Goal: Transaction & Acquisition: Purchase product/service

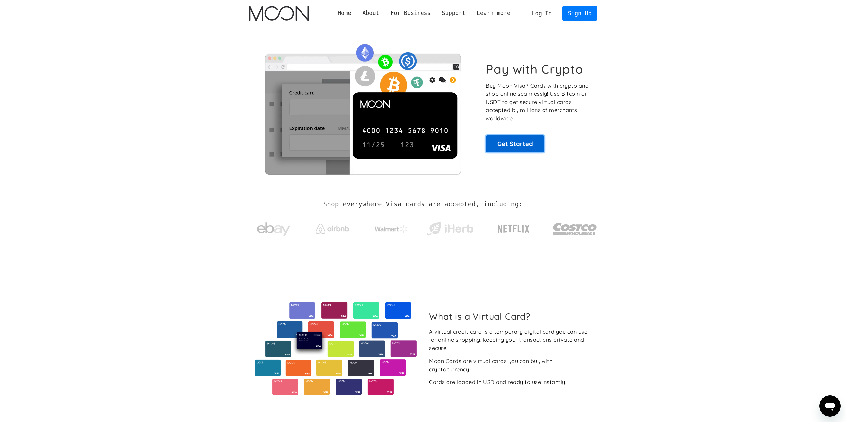
click at [516, 141] on link "Get Started" at bounding box center [515, 144] width 59 height 17
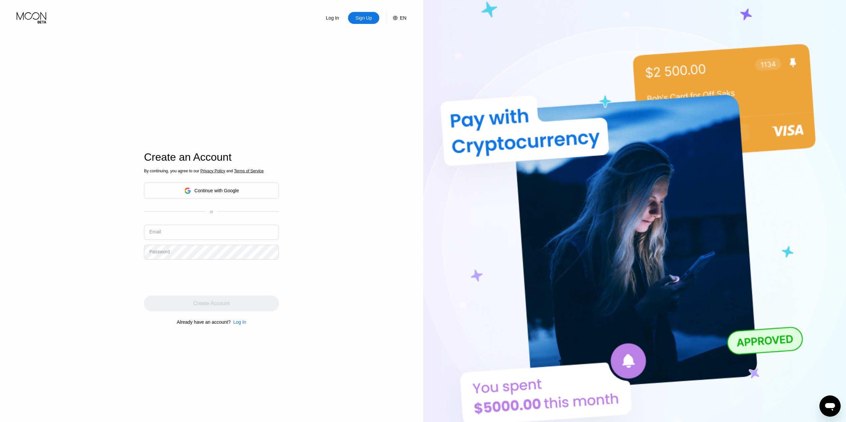
click at [212, 191] on div "Continue with Google" at bounding box center [216, 190] width 45 height 5
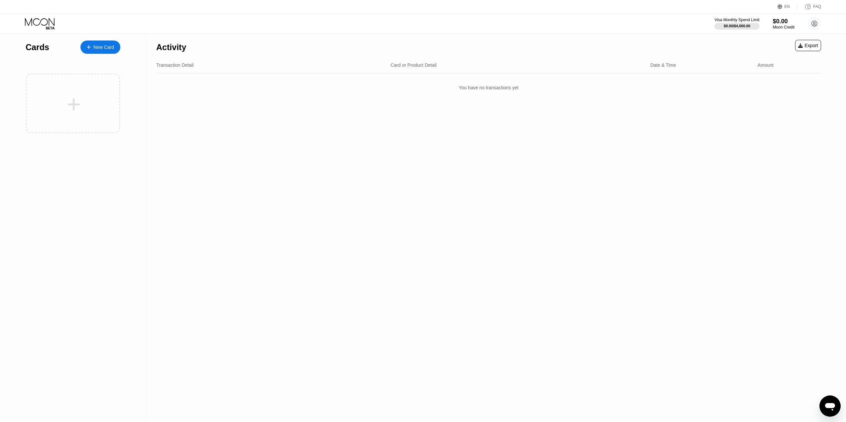
click at [98, 46] on div "New Card" at bounding box center [103, 48] width 21 height 6
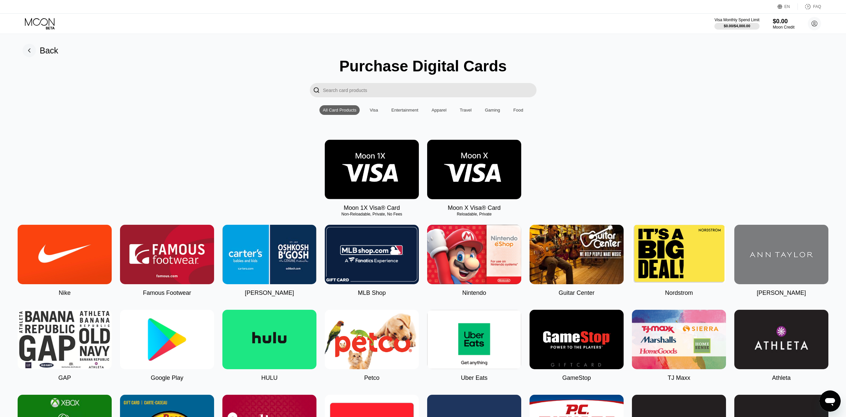
click at [371, 113] on div "Visa" at bounding box center [374, 110] width 8 height 5
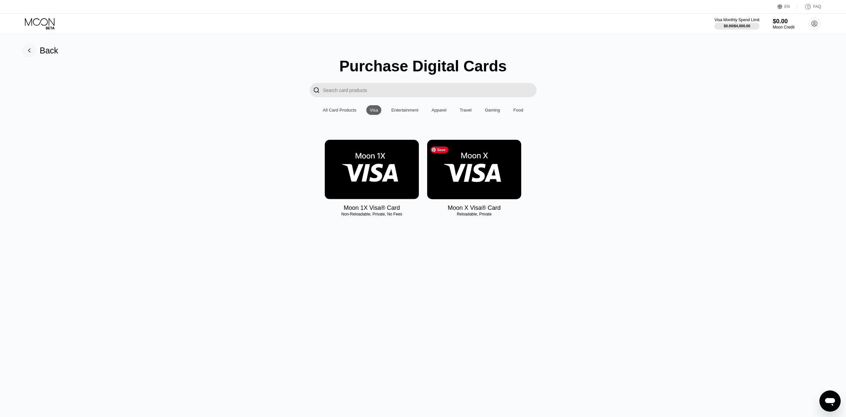
click at [463, 173] on img at bounding box center [474, 169] width 94 height 59
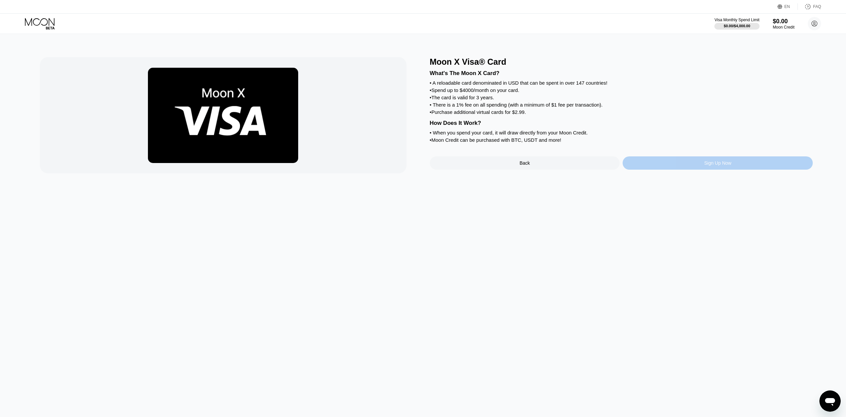
click at [722, 166] on div "Sign Up Now" at bounding box center [717, 163] width 27 height 5
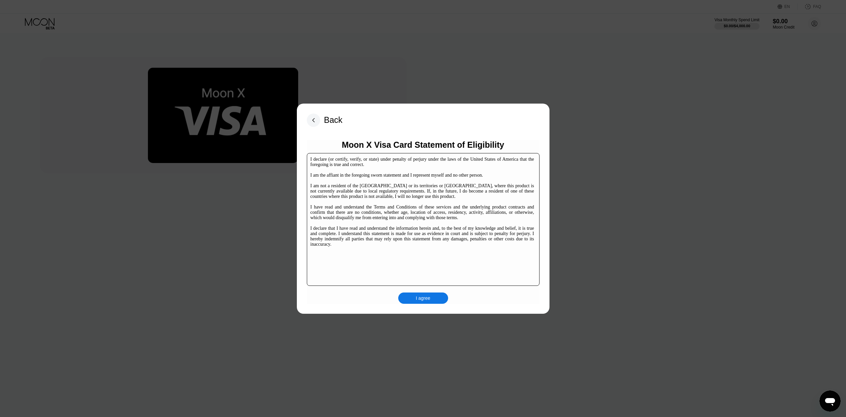
click at [423, 301] on div "I agree" at bounding box center [423, 298] width 15 height 6
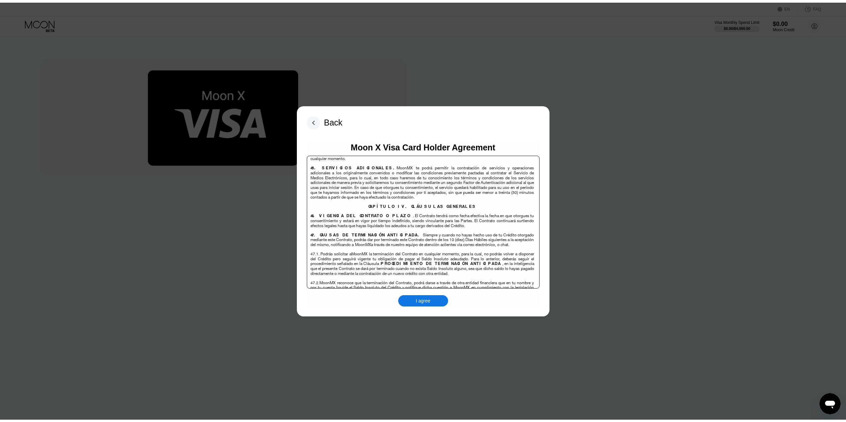
scroll to position [4317, 0]
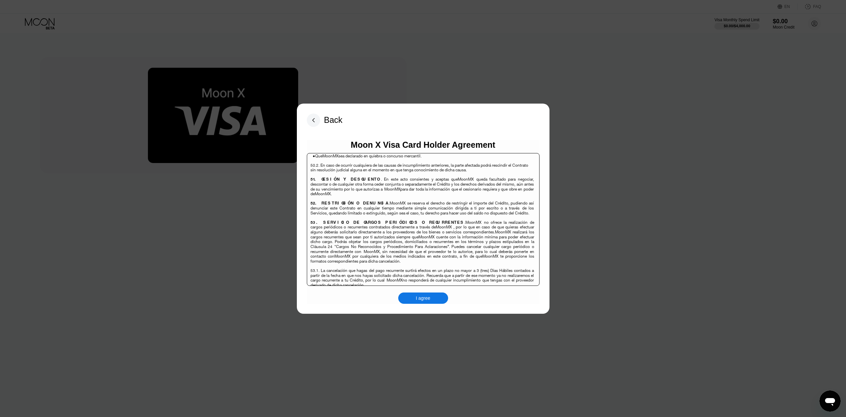
click at [416, 297] on div "I agree" at bounding box center [423, 298] width 15 height 6
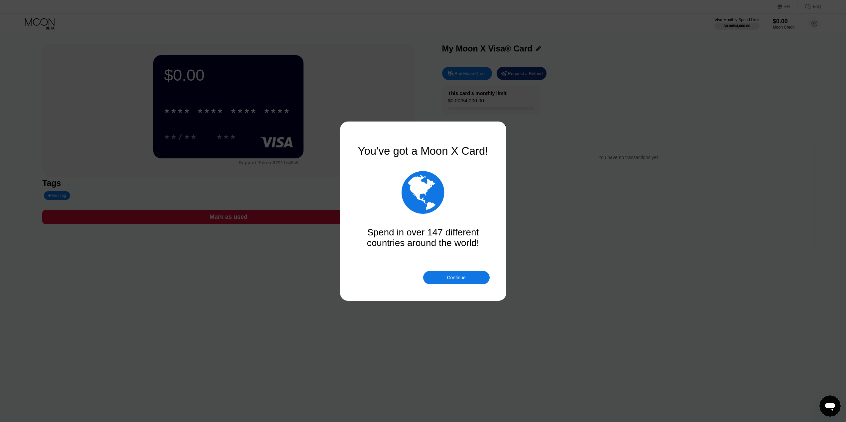
click at [456, 277] on div "Continue" at bounding box center [456, 277] width 19 height 5
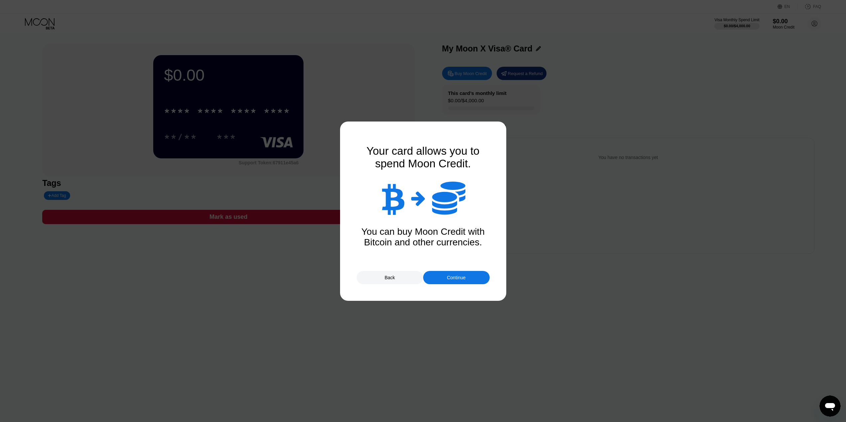
click at [459, 277] on div "Continue" at bounding box center [456, 277] width 19 height 5
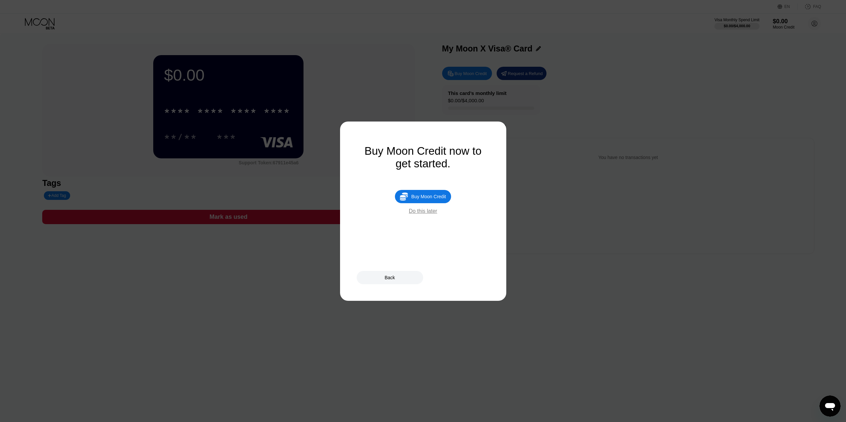
click at [435, 199] on div "Buy Moon Credit" at bounding box center [428, 196] width 35 height 5
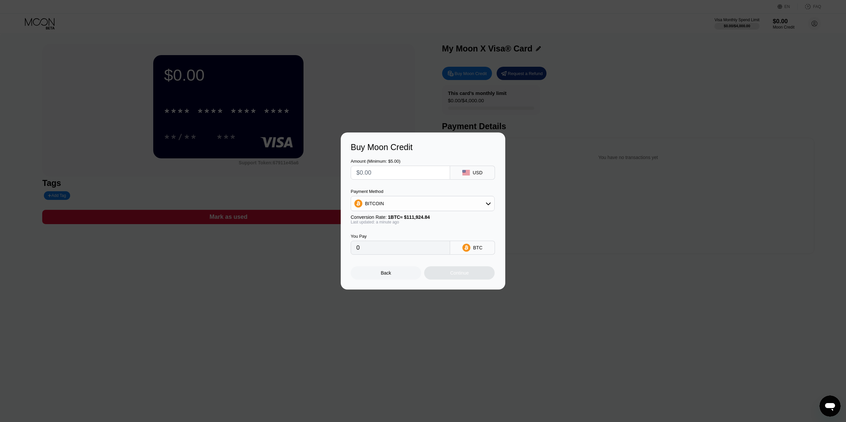
click at [490, 203] on icon at bounding box center [488, 203] width 5 height 5
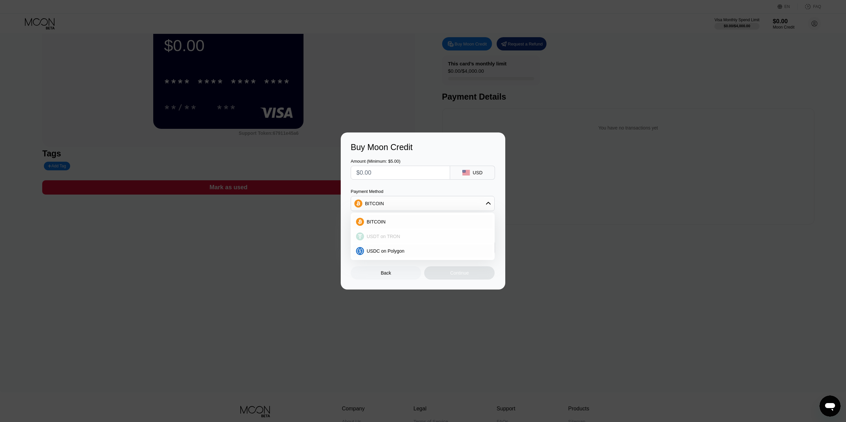
scroll to position [66, 0]
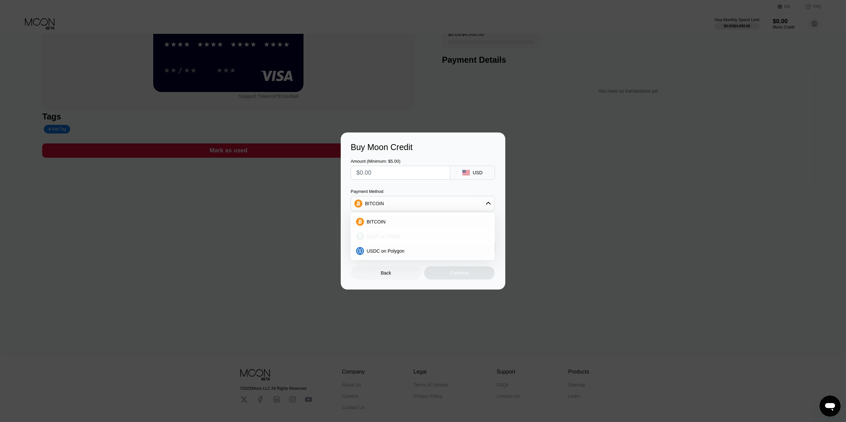
click at [374, 236] on span "USDT on TRON" at bounding box center [384, 236] width 34 height 5
type input "0.00"
click at [391, 274] on div "Back" at bounding box center [386, 273] width 10 height 5
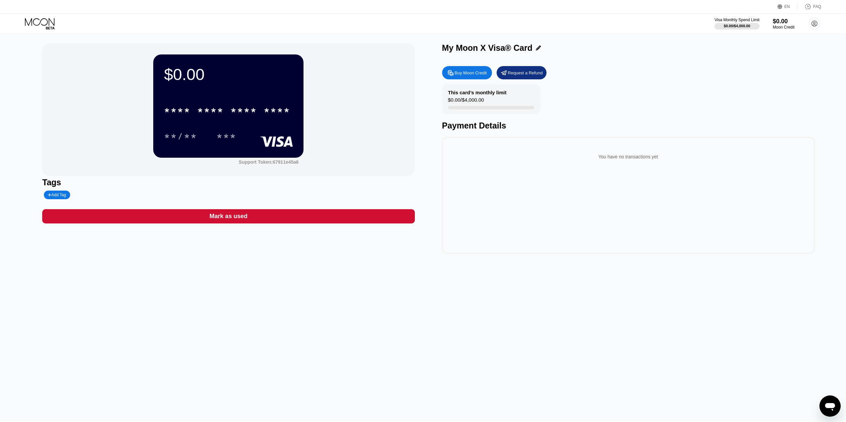
scroll to position [0, 0]
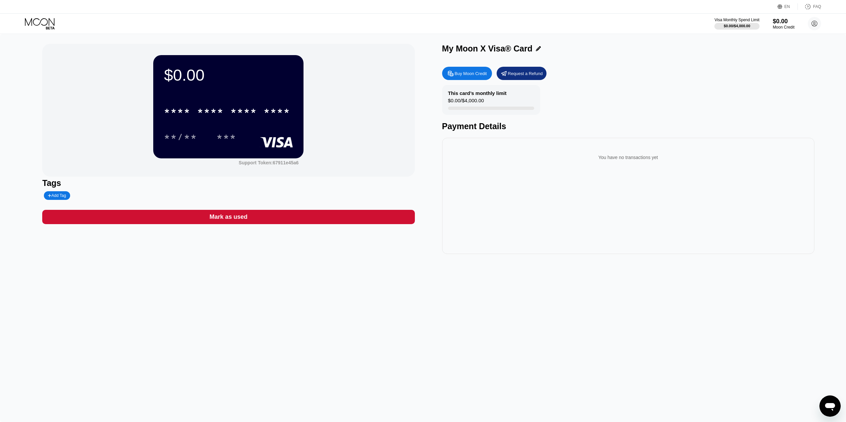
click at [476, 74] on div "Buy Moon Credit" at bounding box center [471, 74] width 32 height 6
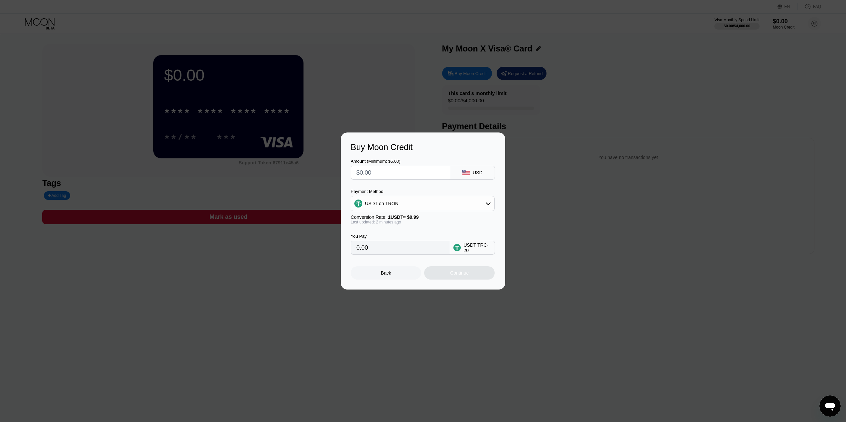
drag, startPoint x: 401, startPoint y: 171, endPoint x: 384, endPoint y: 173, distance: 16.7
click at [374, 174] on input "text" at bounding box center [400, 172] width 88 height 13
type input "$5"
type input "5.05"
type input "$5"
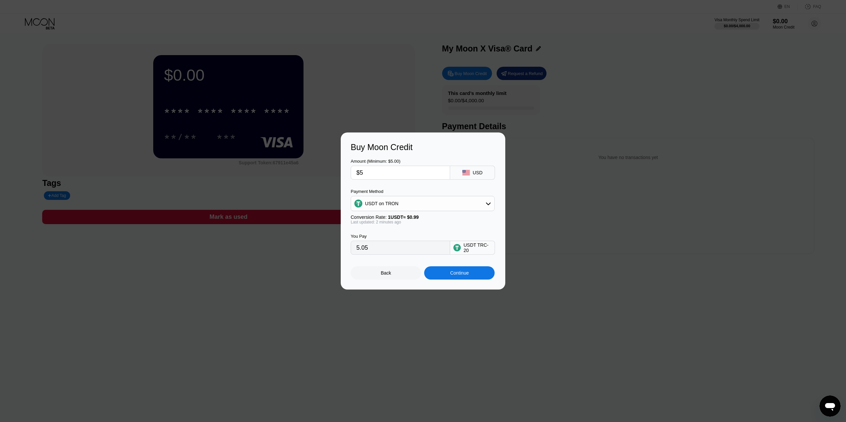
click at [467, 275] on div "Continue" at bounding box center [459, 273] width 19 height 5
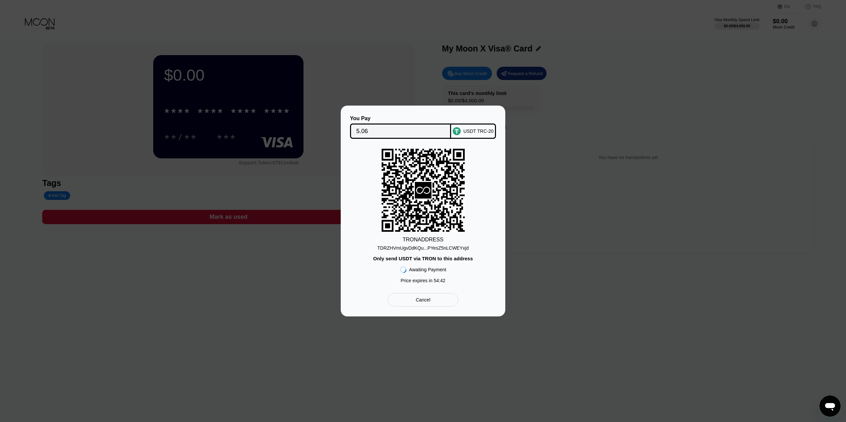
click at [428, 301] on div "Cancel" at bounding box center [423, 300] width 15 height 6
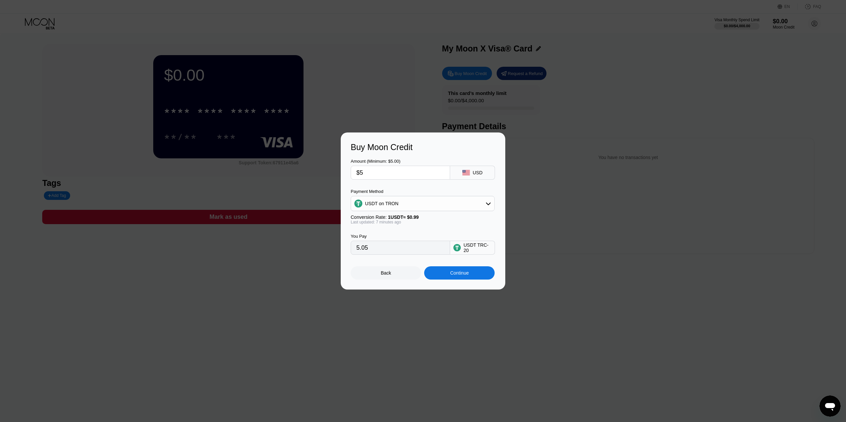
click at [490, 204] on icon at bounding box center [488, 204] width 5 height 3
click at [379, 224] on span "BITCOIN" at bounding box center [376, 221] width 19 height 5
type input "0.00004470"
click at [385, 274] on div "Back" at bounding box center [386, 273] width 10 height 5
